Goal: Task Accomplishment & Management: Use online tool/utility

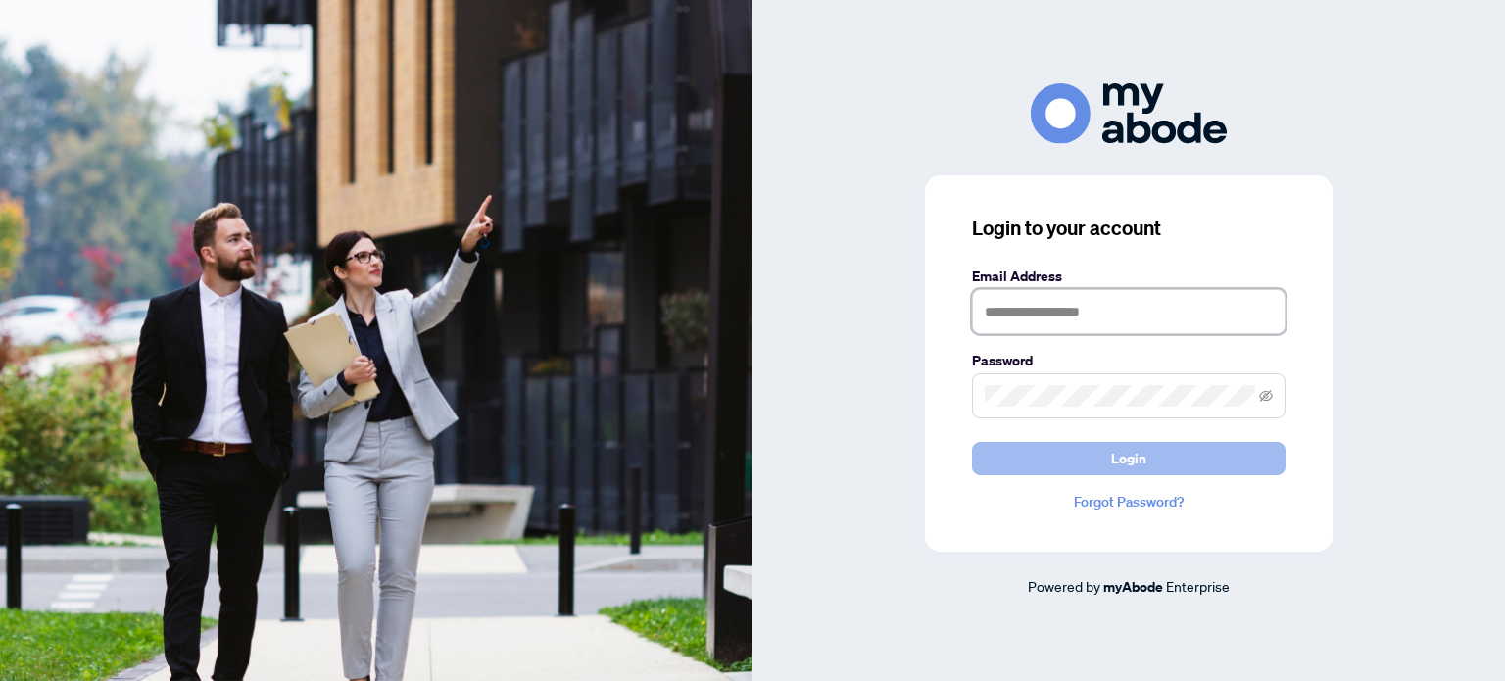
type input "**********"
click at [1090, 456] on button "Login" at bounding box center [1129, 458] width 314 height 33
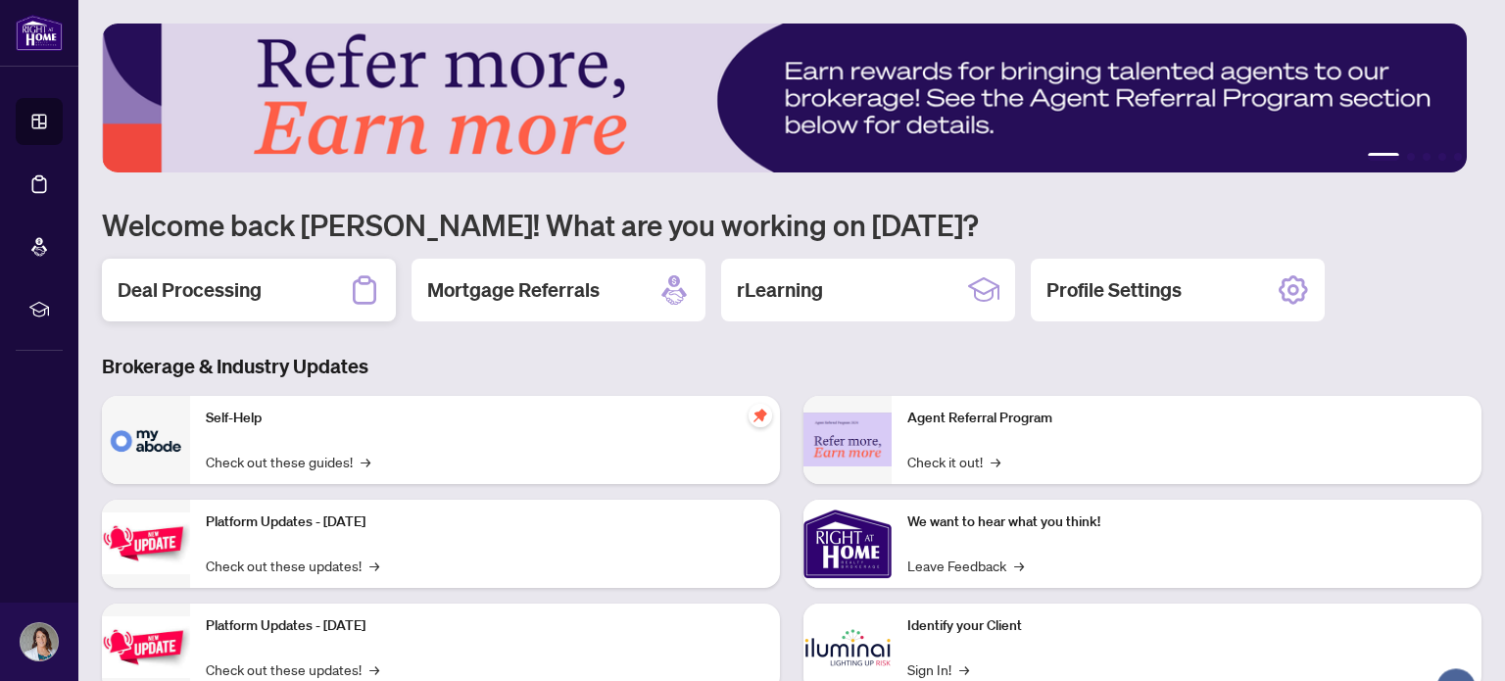
click at [236, 288] on h2 "Deal Processing" at bounding box center [190, 289] width 144 height 27
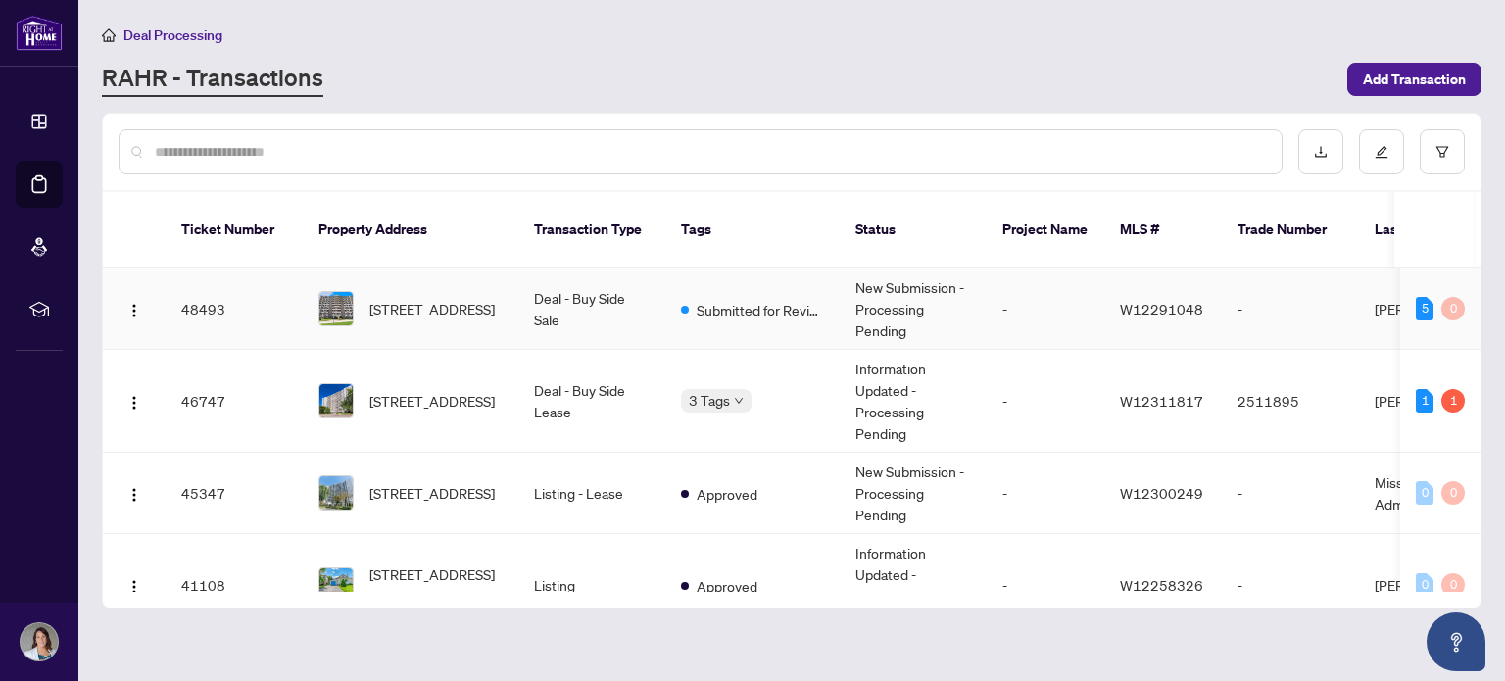
click at [446, 304] on span "[STREET_ADDRESS]" at bounding box center [431, 309] width 125 height 22
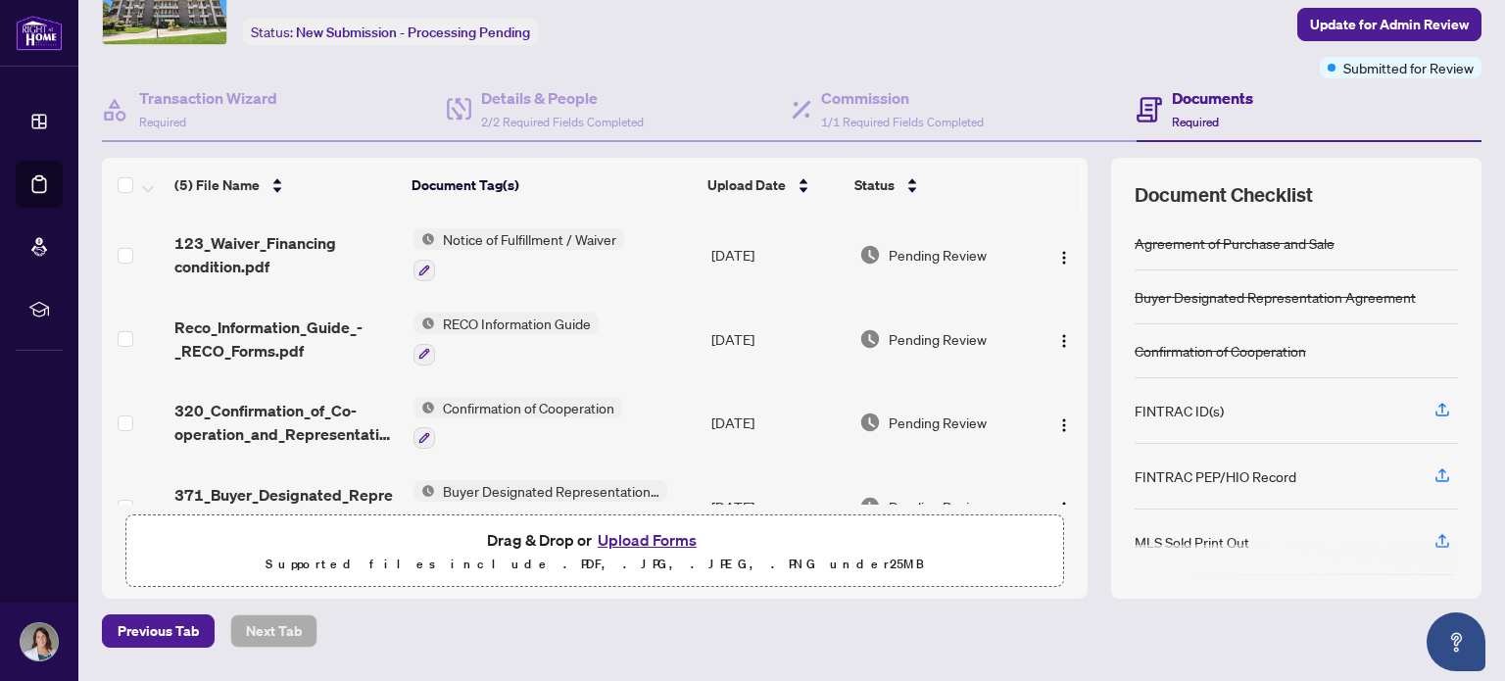
scroll to position [168, 0]
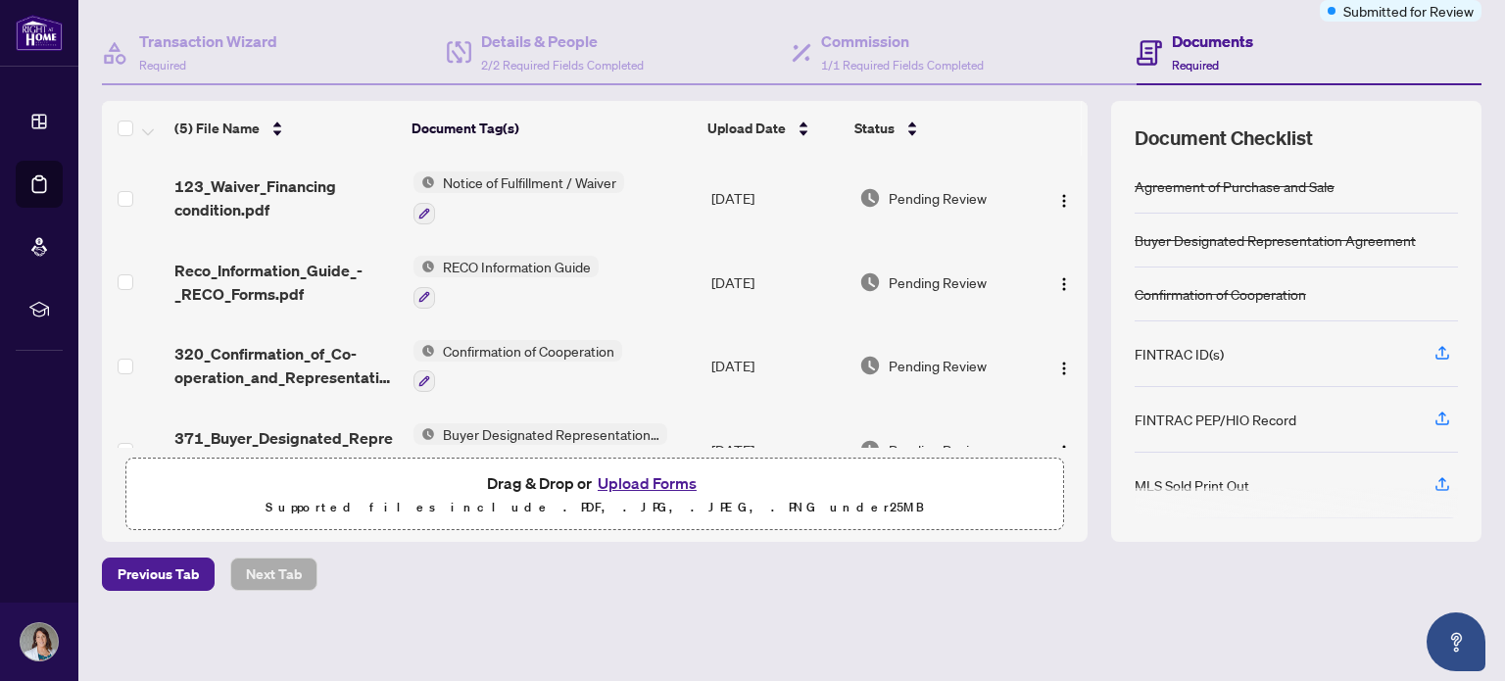
click at [620, 480] on button "Upload Forms" at bounding box center [647, 482] width 111 height 25
